Goal: Task Accomplishment & Management: Manage account settings

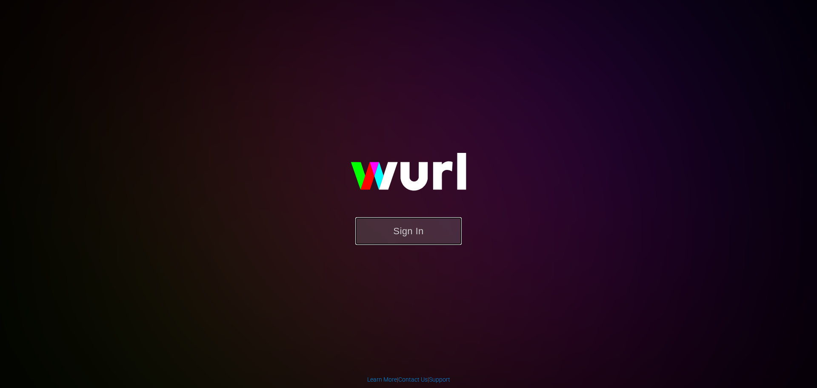
click at [411, 232] on button "Sign In" at bounding box center [408, 231] width 106 height 28
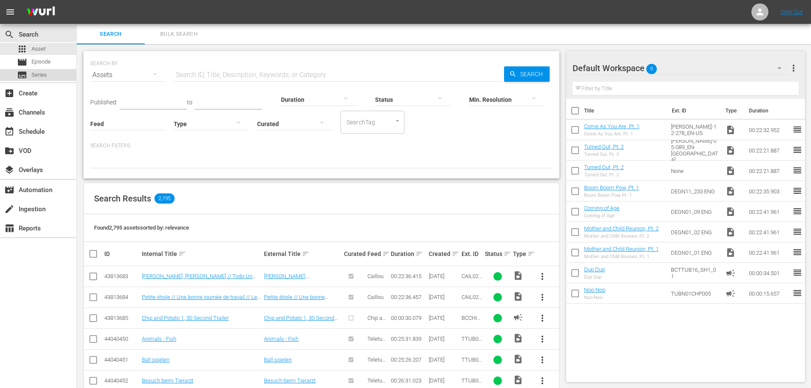
click at [29, 75] on div "subtitles Series" at bounding box center [32, 75] width 30 height 12
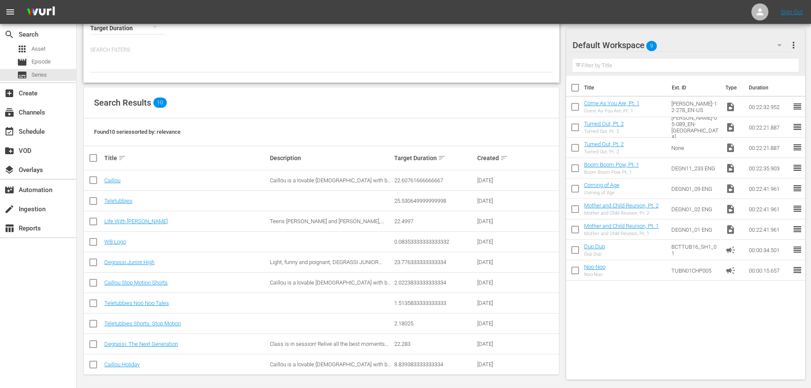
scroll to position [54, 0]
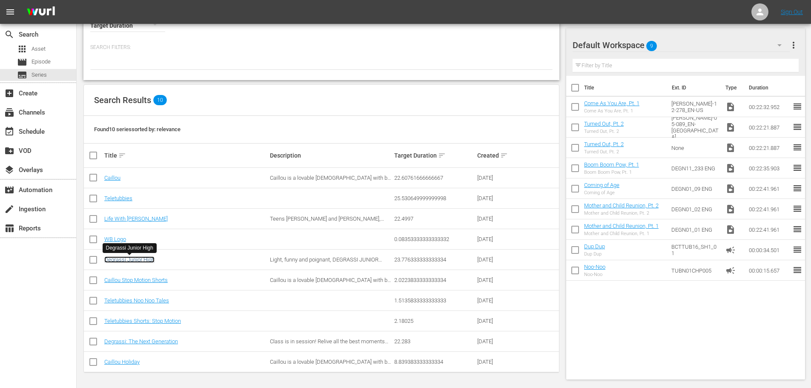
click at [130, 260] on link "Degrassi Junior High" at bounding box center [129, 259] width 50 height 6
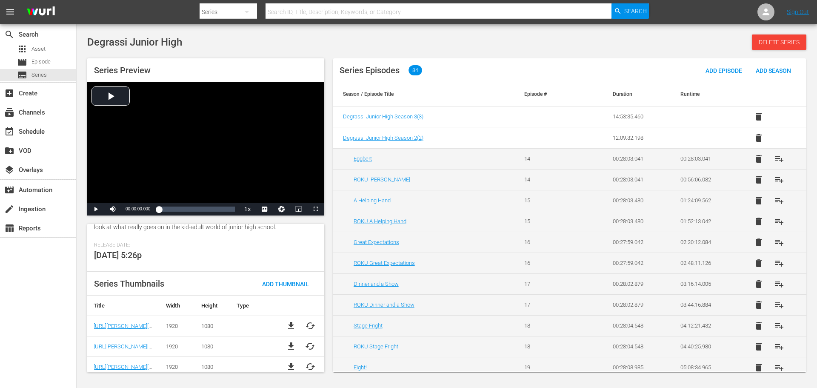
scroll to position [180, 0]
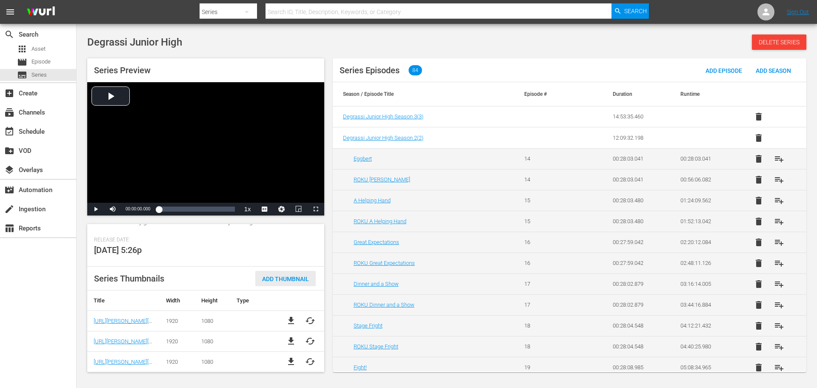
click at [278, 275] on span "Add Thumbnail" at bounding box center [285, 278] width 60 height 7
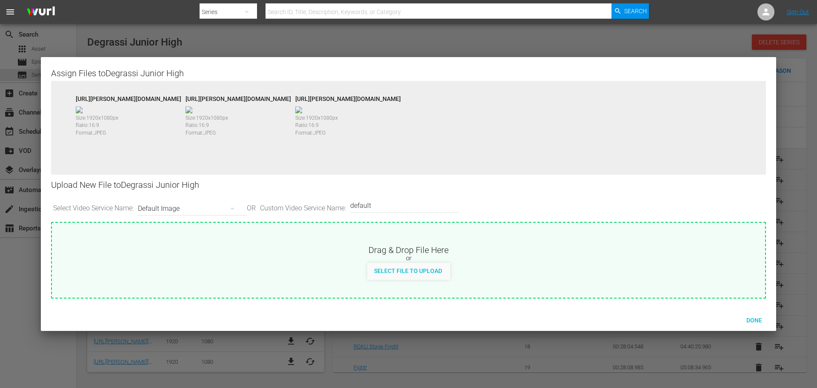
click at [340, 94] on div "[URL][PERSON_NAME][DOMAIN_NAME] Size: 1920 x 1080 px Ratio: 16:9 Format: JPEG […" at bounding box center [408, 134] width 715 height 106
click at [398, 269] on span "Select File to Upload" at bounding box center [408, 270] width 82 height 7
click at [234, 209] on icon "button" at bounding box center [232, 208] width 10 height 10
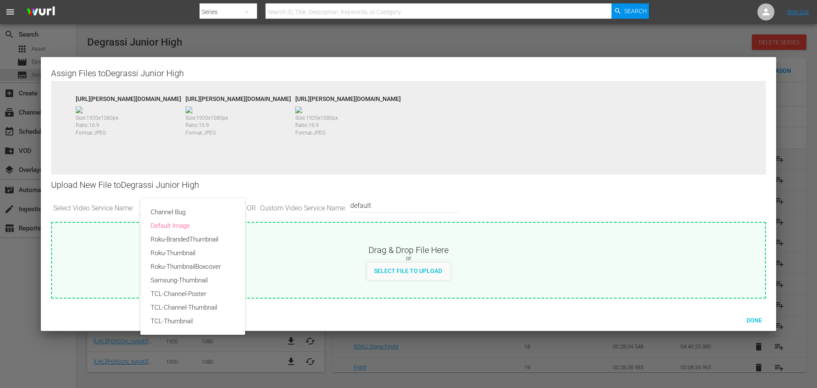
click at [296, 253] on div "Channel Bug Default Image Roku-BrandedThumbnail Roku-Thumbnail Roku-ThumbnailBo…" at bounding box center [408, 194] width 817 height 388
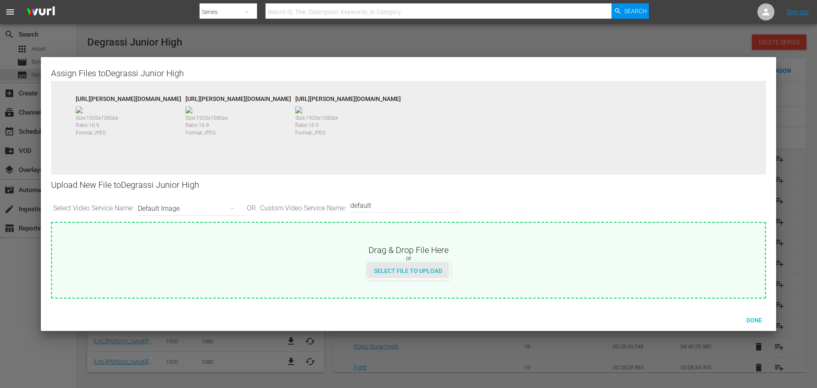
click at [406, 269] on span "Select File to Upload" at bounding box center [408, 270] width 82 height 7
type input "C:\fakepath\DEGJ_series_en-us_1920x1080.jpg"
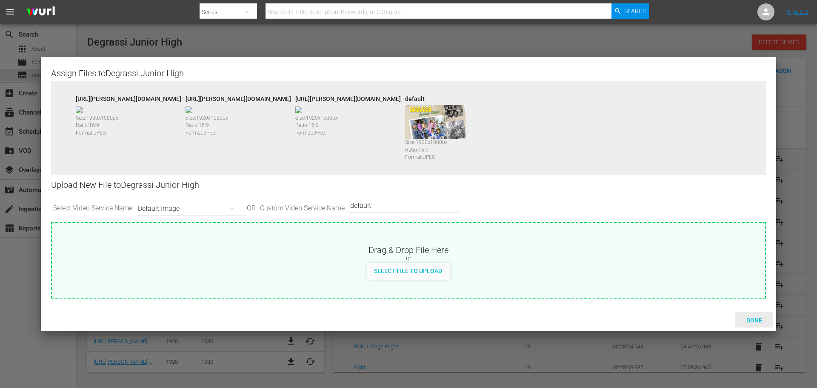
click at [754, 319] on span "Done" at bounding box center [754, 320] width 29 height 7
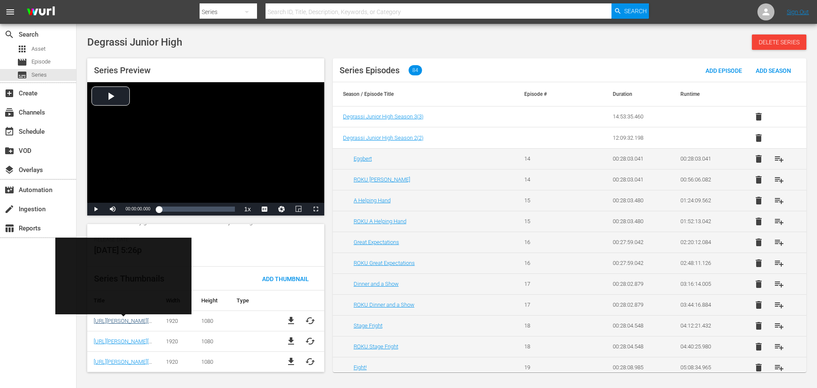
click at [129, 321] on link "[URL][PERSON_NAME][DOMAIN_NAME]" at bounding box center [141, 321] width 94 height 6
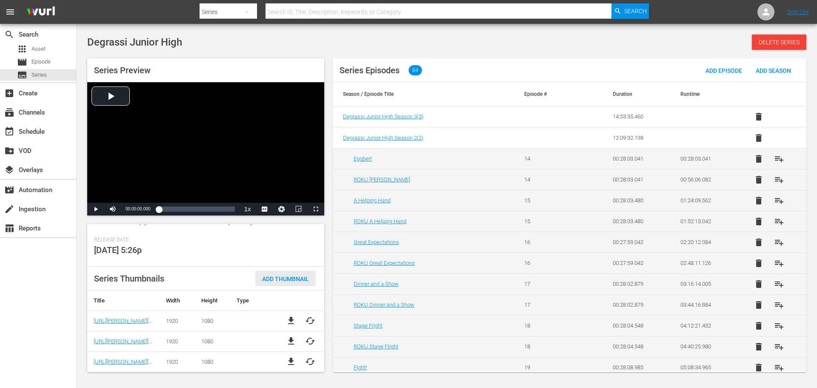
click at [280, 278] on span "Add Thumbnail" at bounding box center [285, 278] width 60 height 7
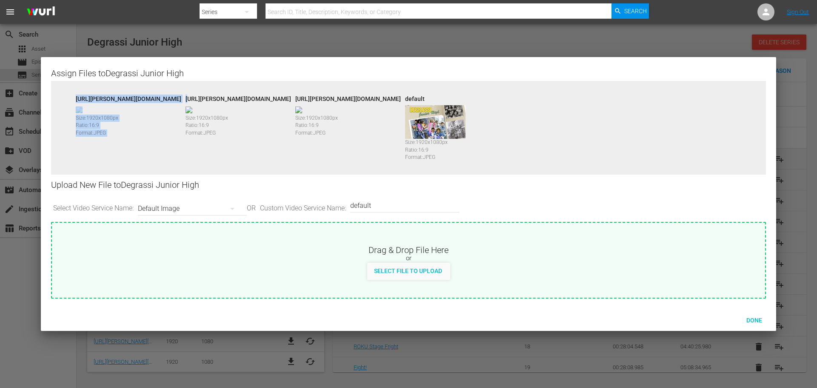
drag, startPoint x: 75, startPoint y: 98, endPoint x: 286, endPoint y: 95, distance: 211.6
click at [286, 95] on div "[URL][PERSON_NAME][DOMAIN_NAME] Size: 1920 x 1080 px Ratio: 16:9 Format: JPEG […" at bounding box center [408, 134] width 715 height 106
click at [291, 96] on div "[URL][PERSON_NAME][DOMAIN_NAME]" at bounding box center [239, 97] width 106 height 6
drag, startPoint x: 304, startPoint y: 97, endPoint x: 126, endPoint y: 88, distance: 178.1
click at [126, 88] on div "[URL][PERSON_NAME][DOMAIN_NAME] Size: 1920 x 1080 px Ratio: 16:9 Format: JPEG […" at bounding box center [408, 134] width 715 height 106
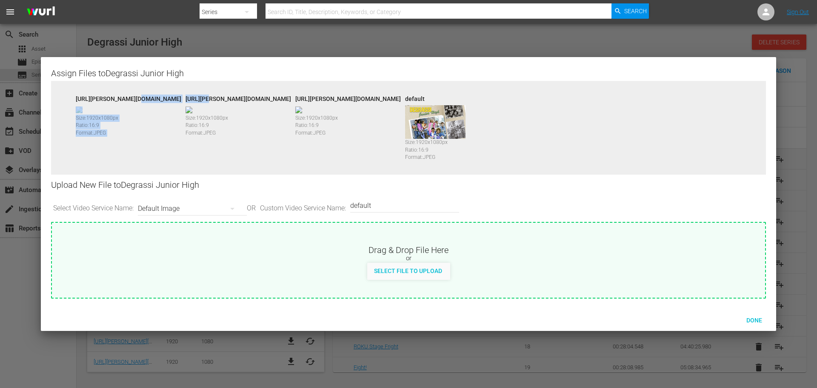
drag, startPoint x: 166, startPoint y: 90, endPoint x: 163, endPoint y: 93, distance: 4.5
click at [166, 90] on div "[URL][PERSON_NAME][DOMAIN_NAME] Size: 1920 x 1080 px Ratio: 16:9 Format: JPEG […" at bounding box center [408, 134] width 715 height 106
click at [162, 99] on div "[URL][PERSON_NAME][DOMAIN_NAME]" at bounding box center [129, 97] width 106 height 6
drag, startPoint x: 284, startPoint y: 97, endPoint x: 71, endPoint y: 100, distance: 212.8
click at [71, 100] on div "[URL][PERSON_NAME][DOMAIN_NAME] Size: 1920 x 1080 px Ratio: 16:9 Format: JPEG […" at bounding box center [408, 134] width 715 height 106
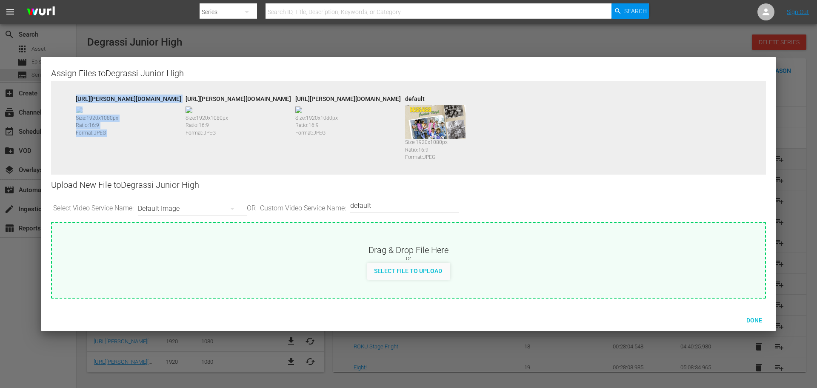
click at [159, 134] on div "[URL][PERSON_NAME][DOMAIN_NAME] Size: 1920 x 1080 px Ratio: 16:9 Format: JPEG" at bounding box center [127, 132] width 110 height 77
drag, startPoint x: 129, startPoint y: 130, endPoint x: 63, endPoint y: 90, distance: 77.2
click at [63, 90] on div "[URL][PERSON_NAME][DOMAIN_NAME] Size: 1920 x 1080 px Ratio: 16:9 Format: JPEG […" at bounding box center [408, 134] width 715 height 106
click at [181, 152] on div "[URL][PERSON_NAME][DOMAIN_NAME] Size: 1920 x 1080 px Ratio: 16:9 Format: JPEG" at bounding box center [127, 132] width 110 height 77
click at [466, 120] on img at bounding box center [435, 122] width 60 height 34
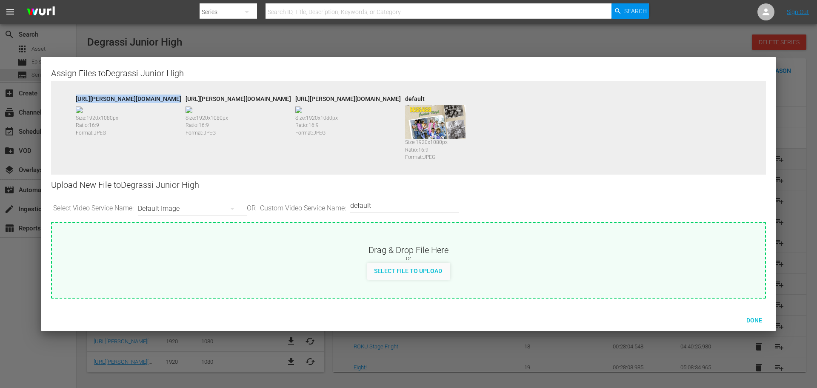
drag, startPoint x: 159, startPoint y: 106, endPoint x: 75, endPoint y: 92, distance: 85.4
click at [75, 92] on div "[URL][PERSON_NAME][DOMAIN_NAME] Size: 1920 x 1080 px Ratio: 16:9 Format: JPEG […" at bounding box center [408, 134] width 715 height 106
copy div "[URL][PERSON_NAME][DOMAIN_NAME]"
click at [757, 315] on div "Done" at bounding box center [753, 320] width 37 height 16
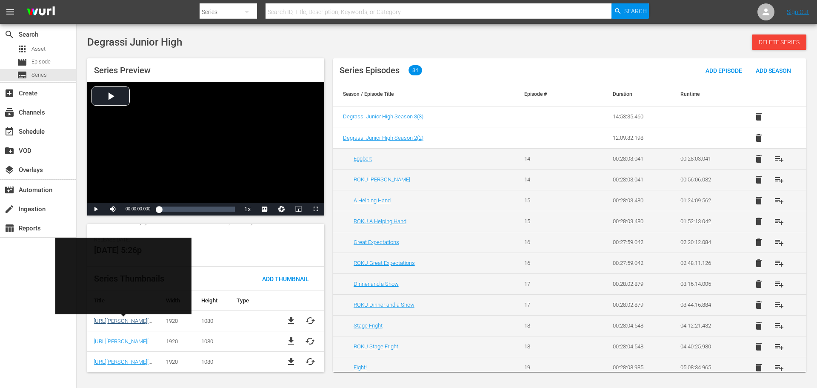
click at [117, 322] on link "[URL][PERSON_NAME][DOMAIN_NAME]" at bounding box center [141, 321] width 94 height 6
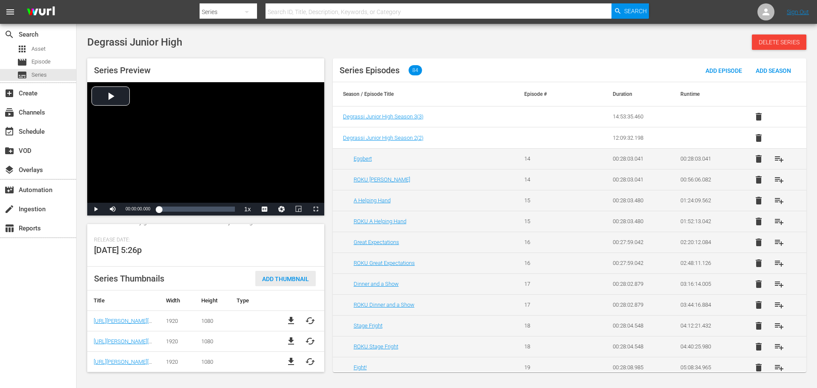
click at [278, 277] on span "Add Thumbnail" at bounding box center [285, 278] width 60 height 7
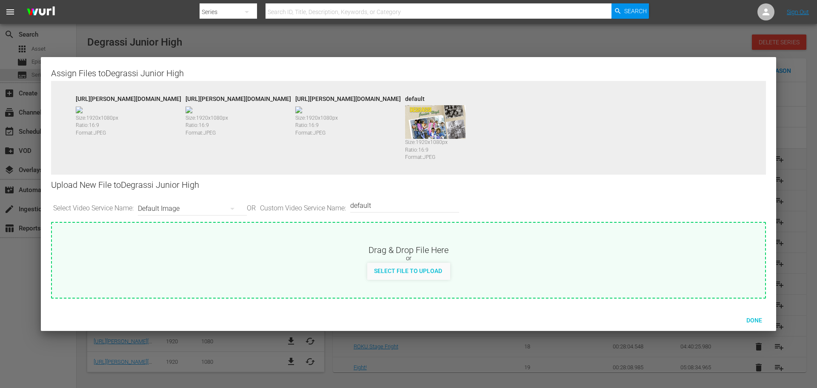
click at [181, 97] on div "[URL][PERSON_NAME][DOMAIN_NAME]" at bounding box center [129, 97] width 106 height 6
click at [181, 94] on div "[URL][PERSON_NAME][DOMAIN_NAME]" at bounding box center [129, 97] width 106 height 6
click at [181, 97] on div "[URL][PERSON_NAME][DOMAIN_NAME]" at bounding box center [129, 97] width 106 height 6
click at [181, 99] on div "[URL][PERSON_NAME][DOMAIN_NAME]" at bounding box center [129, 97] width 106 height 6
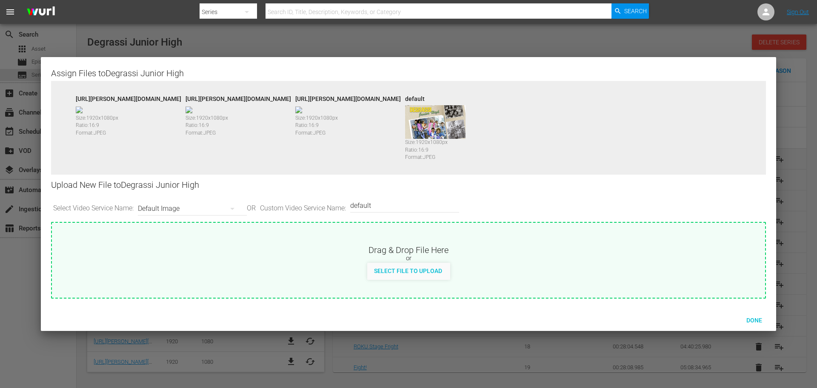
click at [99, 114] on div "[URL][PERSON_NAME][DOMAIN_NAME] Size: 1920 x 1080 px Ratio: 16:9 Format: JPEG" at bounding box center [127, 132] width 110 height 77
drag, startPoint x: 113, startPoint y: 104, endPoint x: 66, endPoint y: 90, distance: 49.2
click at [66, 90] on div "[URL][PERSON_NAME][DOMAIN_NAME] Size: 1920 x 1080 px Ratio: 16:9 Format: JPEG […" at bounding box center [408, 134] width 715 height 106
copy div "[URL][PERSON_NAME][DOMAIN_NAME]"
click at [754, 321] on span "Done" at bounding box center [754, 320] width 29 height 7
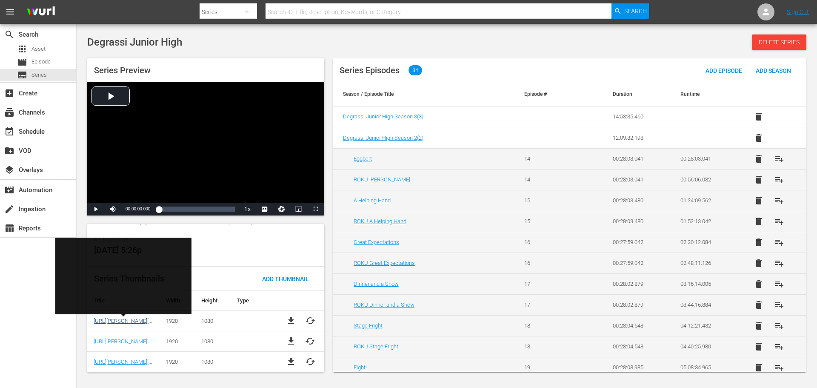
click at [128, 320] on link "[URL][PERSON_NAME][DOMAIN_NAME]" at bounding box center [141, 321] width 94 height 6
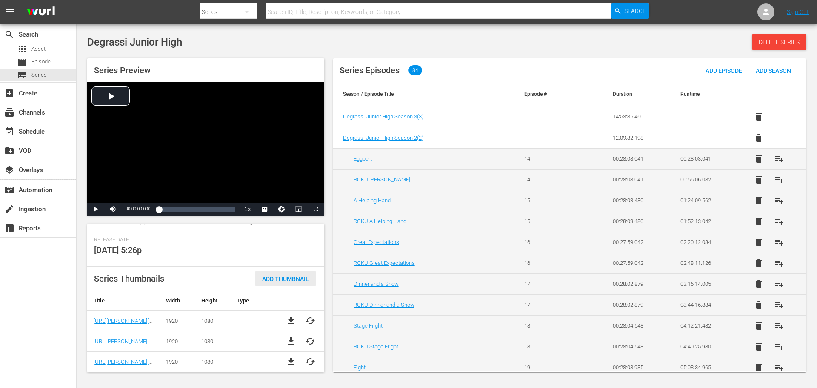
click at [286, 276] on span "Add Thumbnail" at bounding box center [285, 278] width 60 height 7
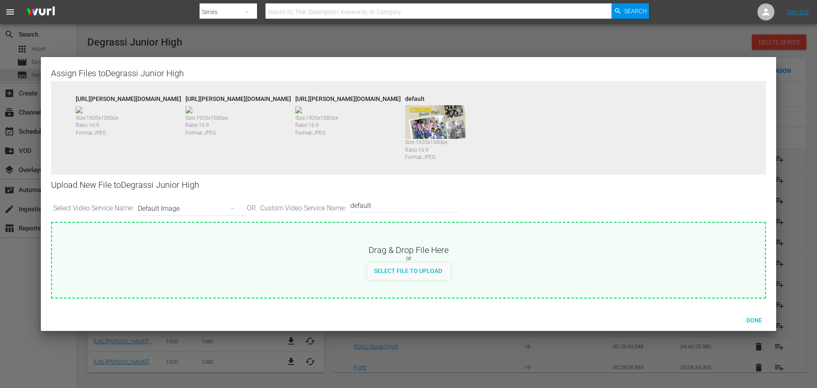
click at [165, 207] on div "Default Image" at bounding box center [190, 209] width 105 height 24
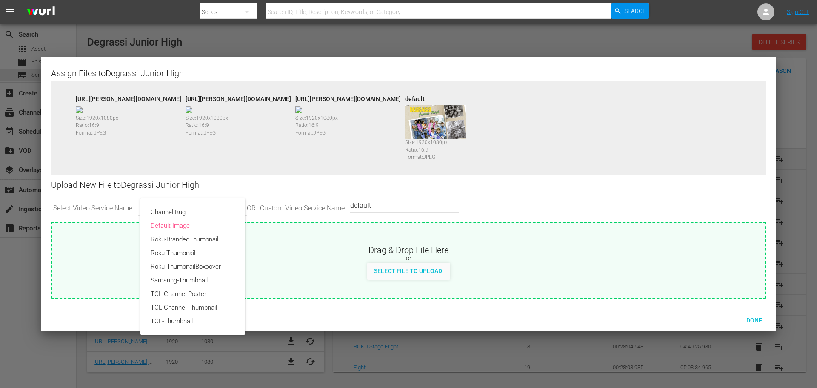
click at [318, 255] on div "Channel Bug Default Image Roku-BrandedThumbnail Roku-Thumbnail Roku-ThumbnailBo…" at bounding box center [408, 194] width 817 height 388
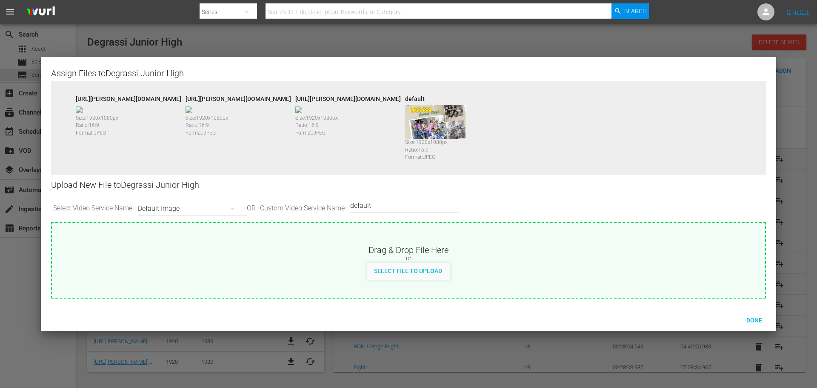
click at [403, 205] on input "default" at bounding box center [402, 205] width 105 height 20
click at [377, 209] on input "default" at bounding box center [402, 205] width 105 height 20
click at [756, 317] on span "Done" at bounding box center [754, 320] width 29 height 7
